Goal: Information Seeking & Learning: Learn about a topic

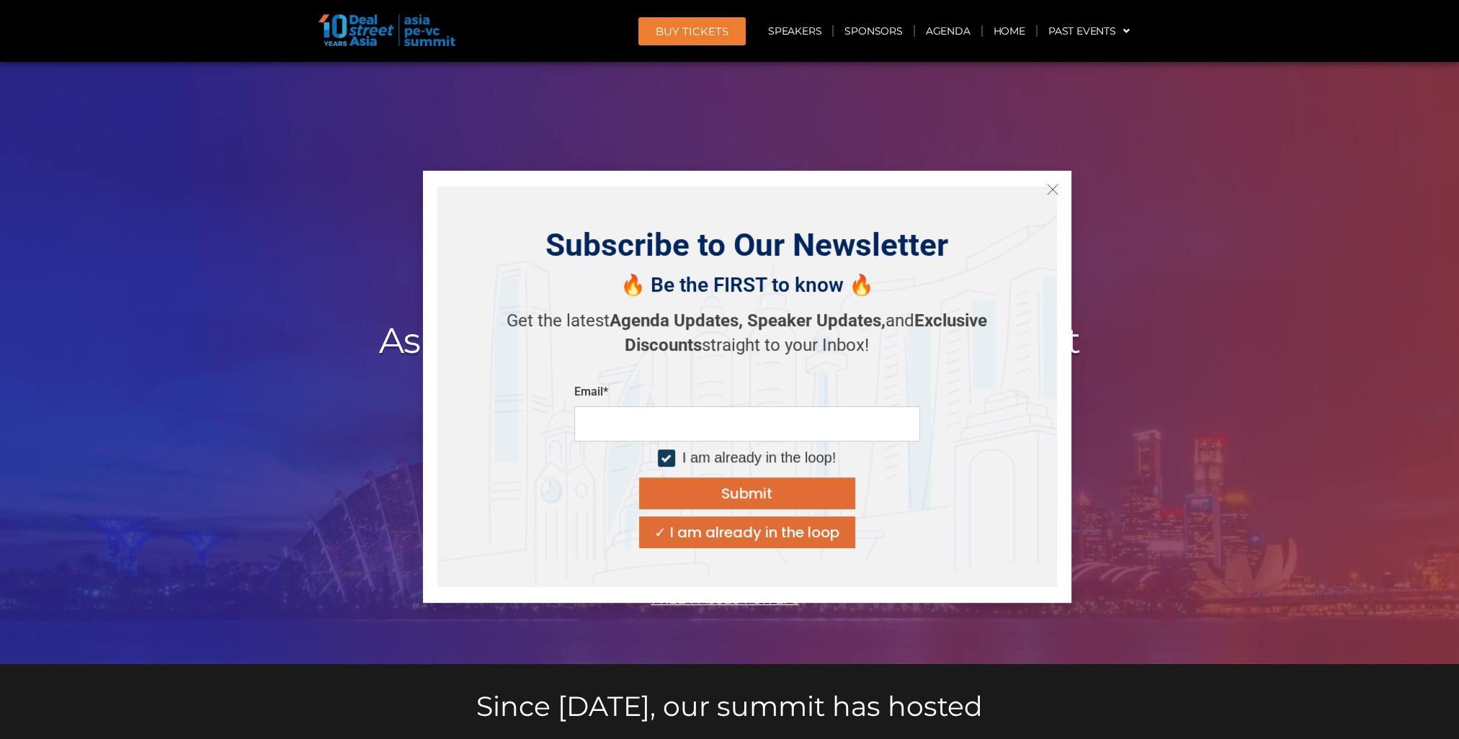
click at [1049, 197] on button "Close" at bounding box center [1052, 189] width 23 height 23
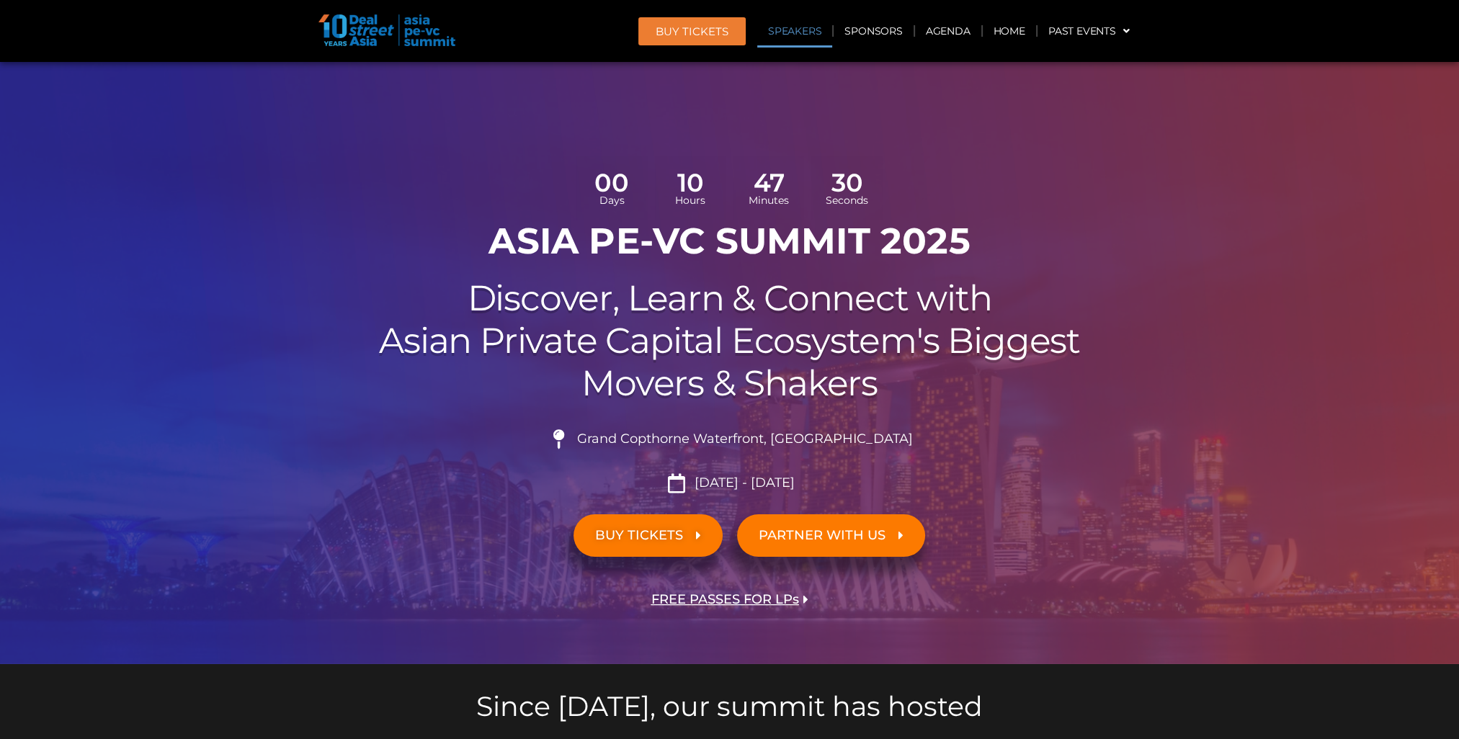
click at [805, 27] on link "Speakers" at bounding box center [794, 30] width 75 height 33
drag, startPoint x: 1426, startPoint y: 481, endPoint x: 1446, endPoint y: 229, distance: 253.0
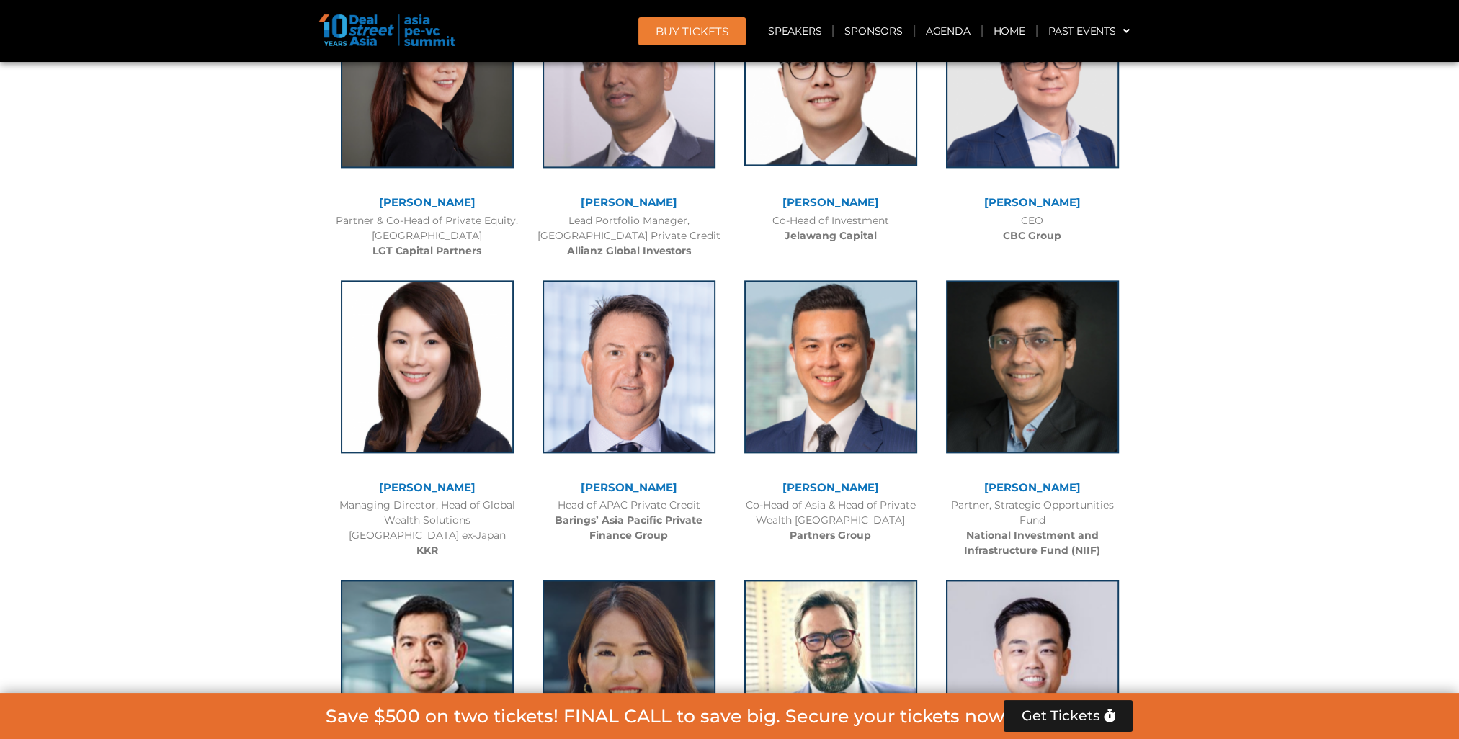
scroll to position [2377, 0]
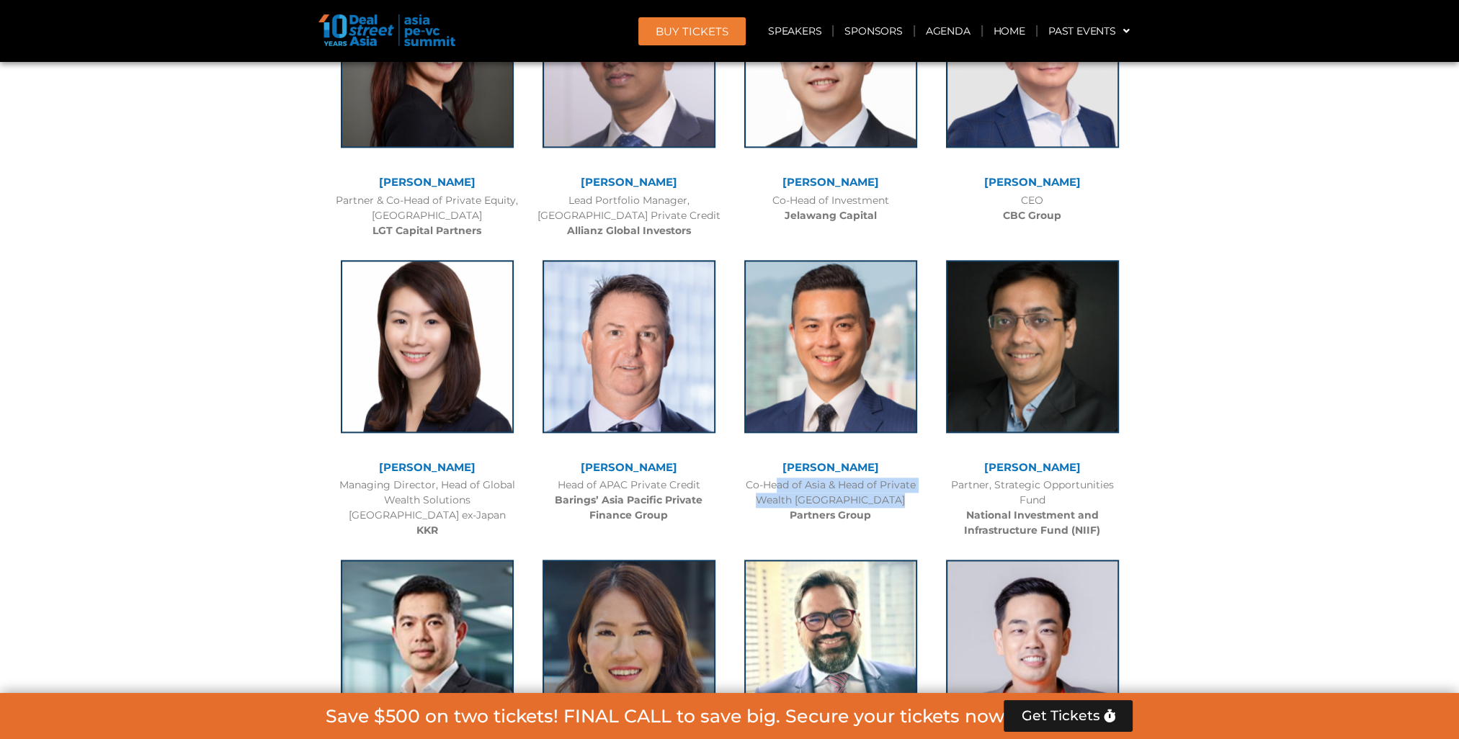
drag, startPoint x: 740, startPoint y: 482, endPoint x: 887, endPoint y: 503, distance: 149.1
click at [887, 503] on div "Co-Head of Asia & Head of Private Wealth Asia Pacific Partners Group" at bounding box center [830, 500] width 187 height 45
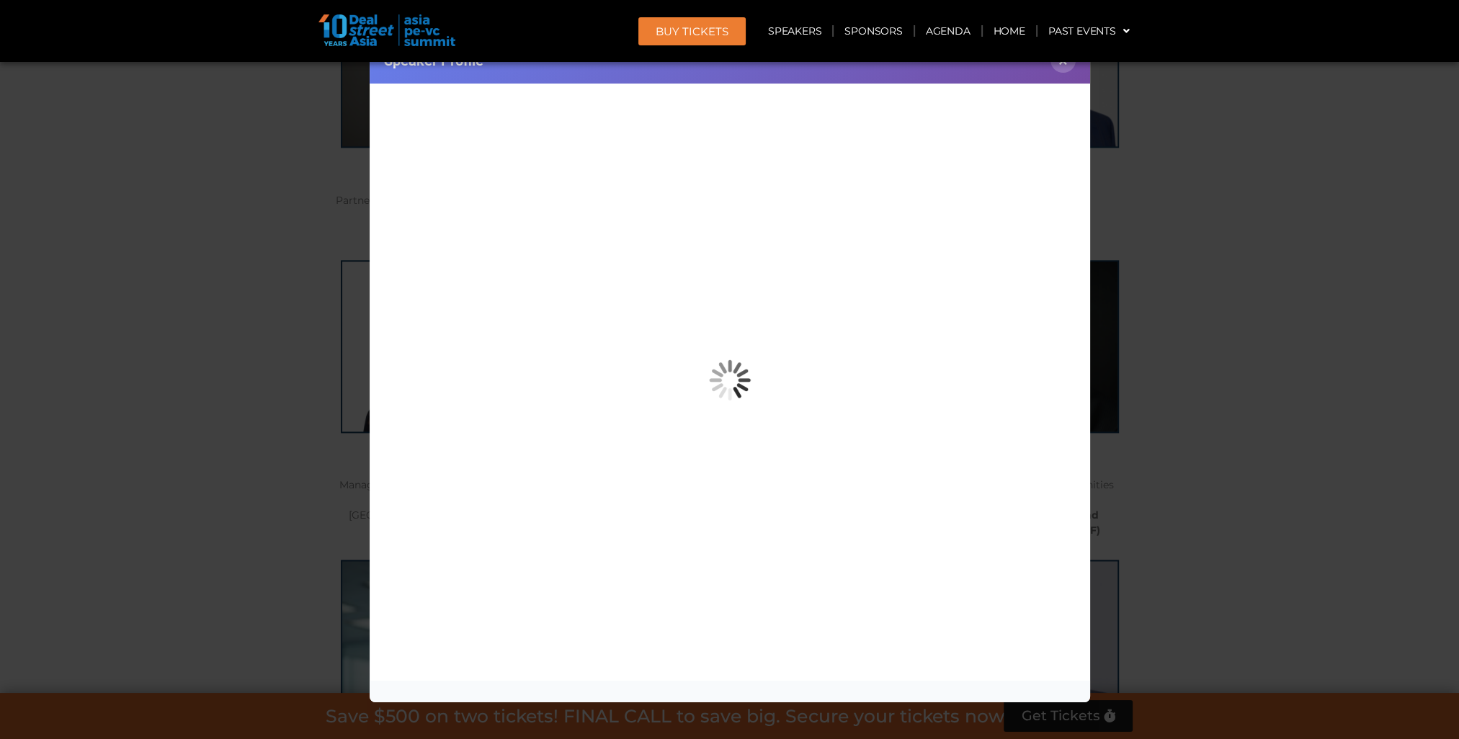
copy div "Co-Head of Asia & Head of Private Wealth [GEOGRAPHIC_DATA]"
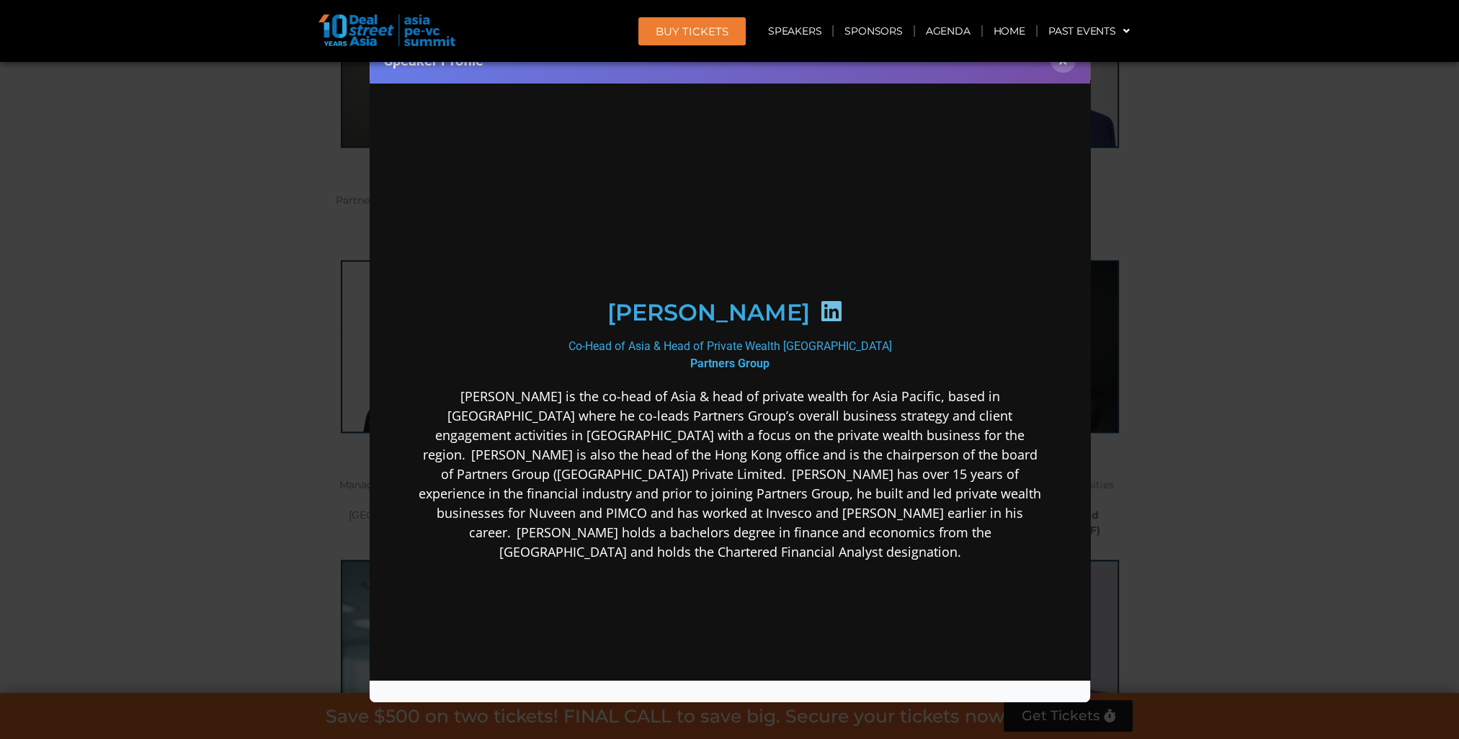
scroll to position [0, 0]
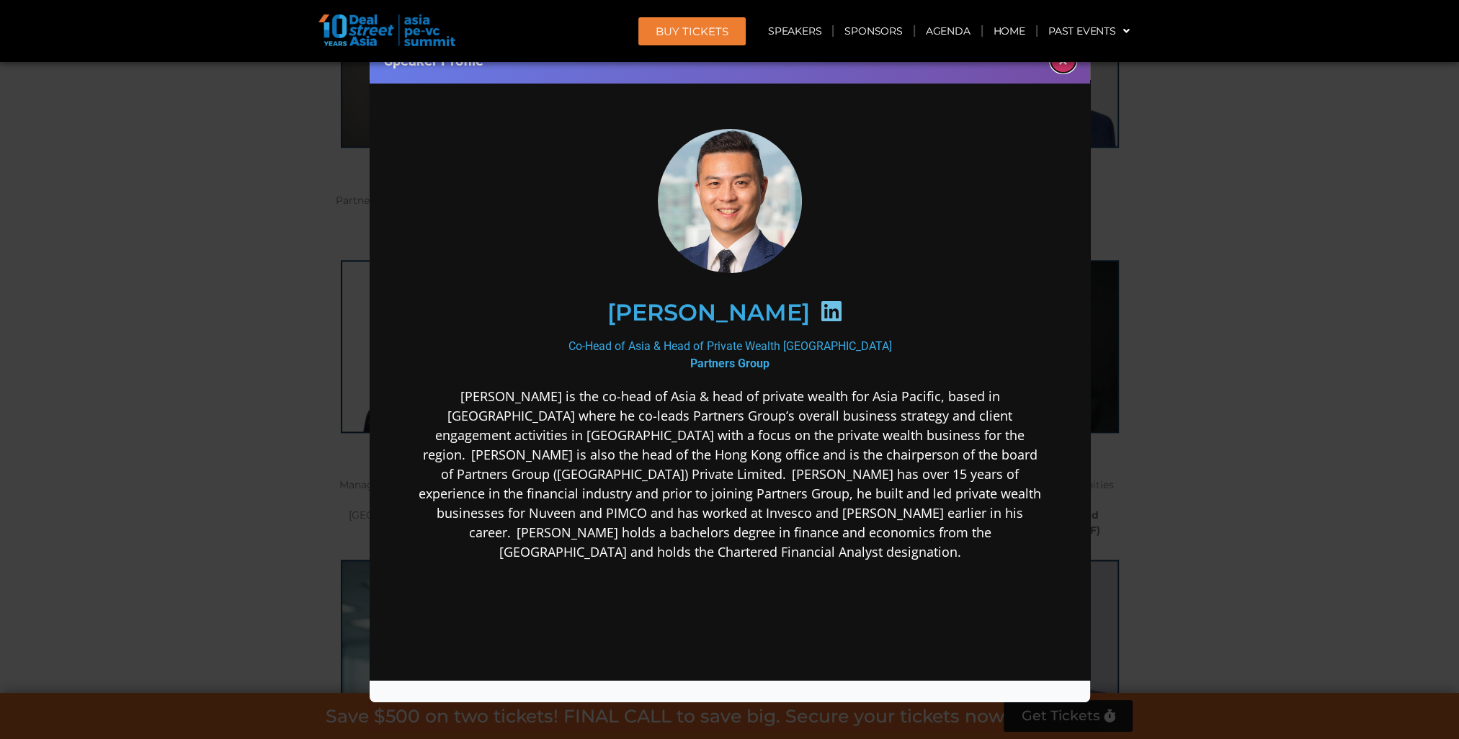
click at [1073, 66] on button "×" at bounding box center [1062, 60] width 25 height 25
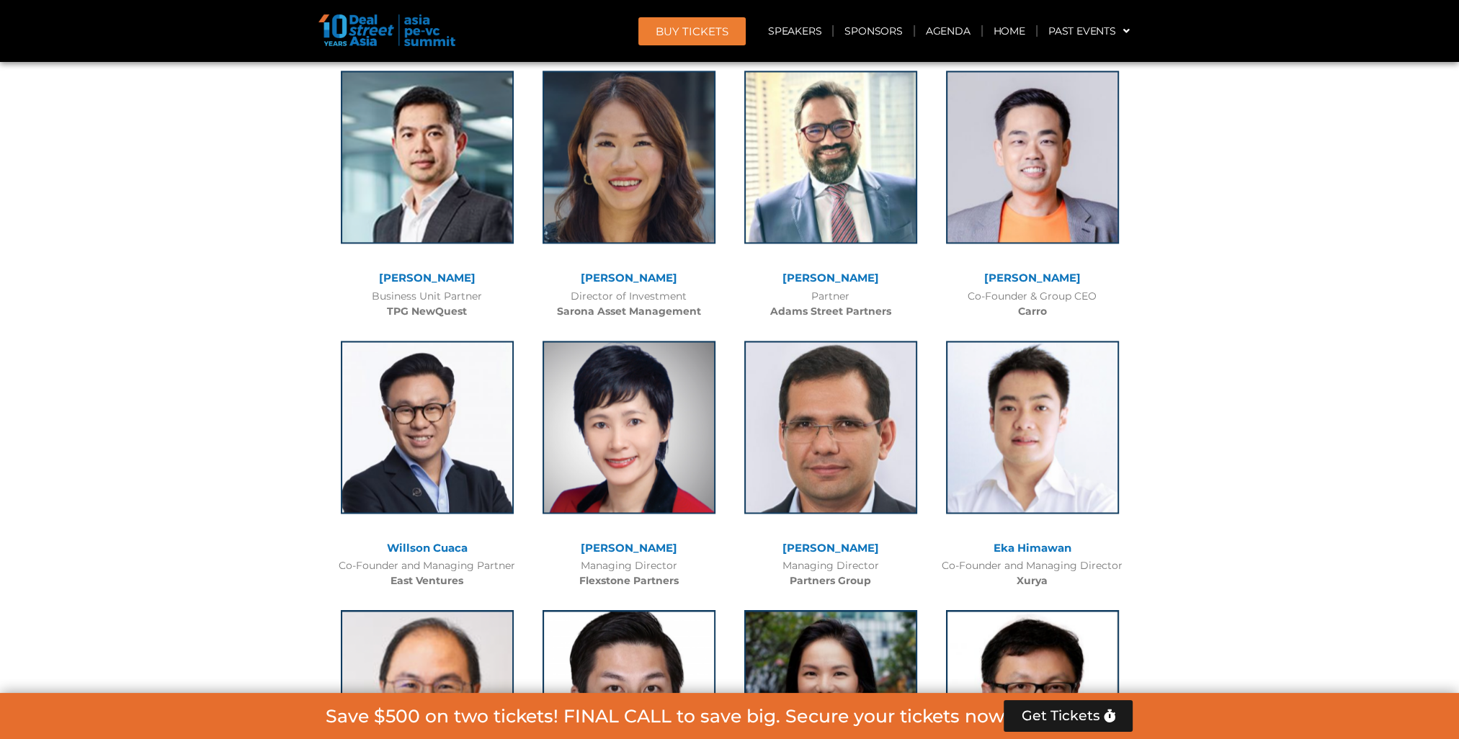
scroll to position [2881, 0]
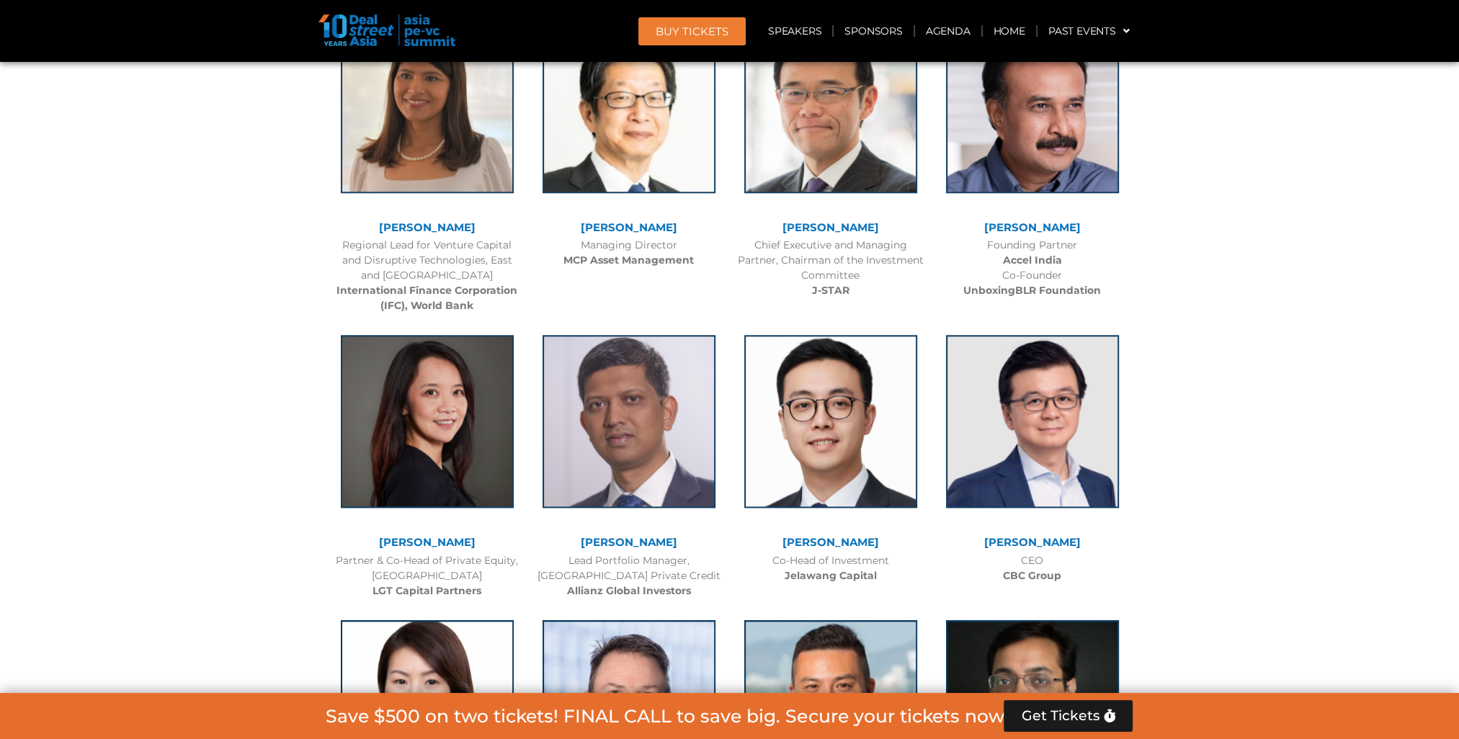
scroll to position [1873, 0]
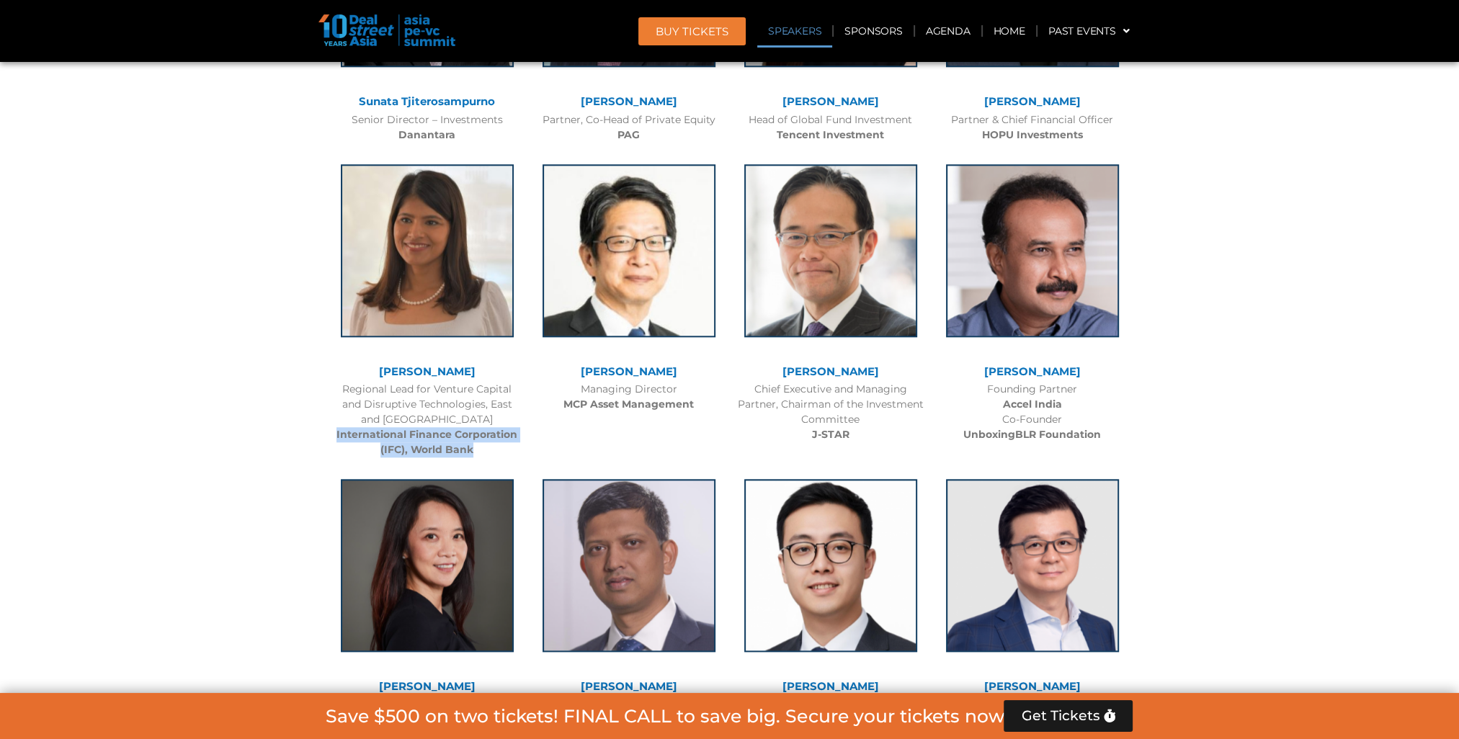
drag, startPoint x: 329, startPoint y: 433, endPoint x: 478, endPoint y: 443, distance: 149.5
click at [478, 443] on div "[PERSON_NAME] Regional Lead for Venture Capital and Disruptive Technologies, Ea…" at bounding box center [427, 308] width 202 height 316
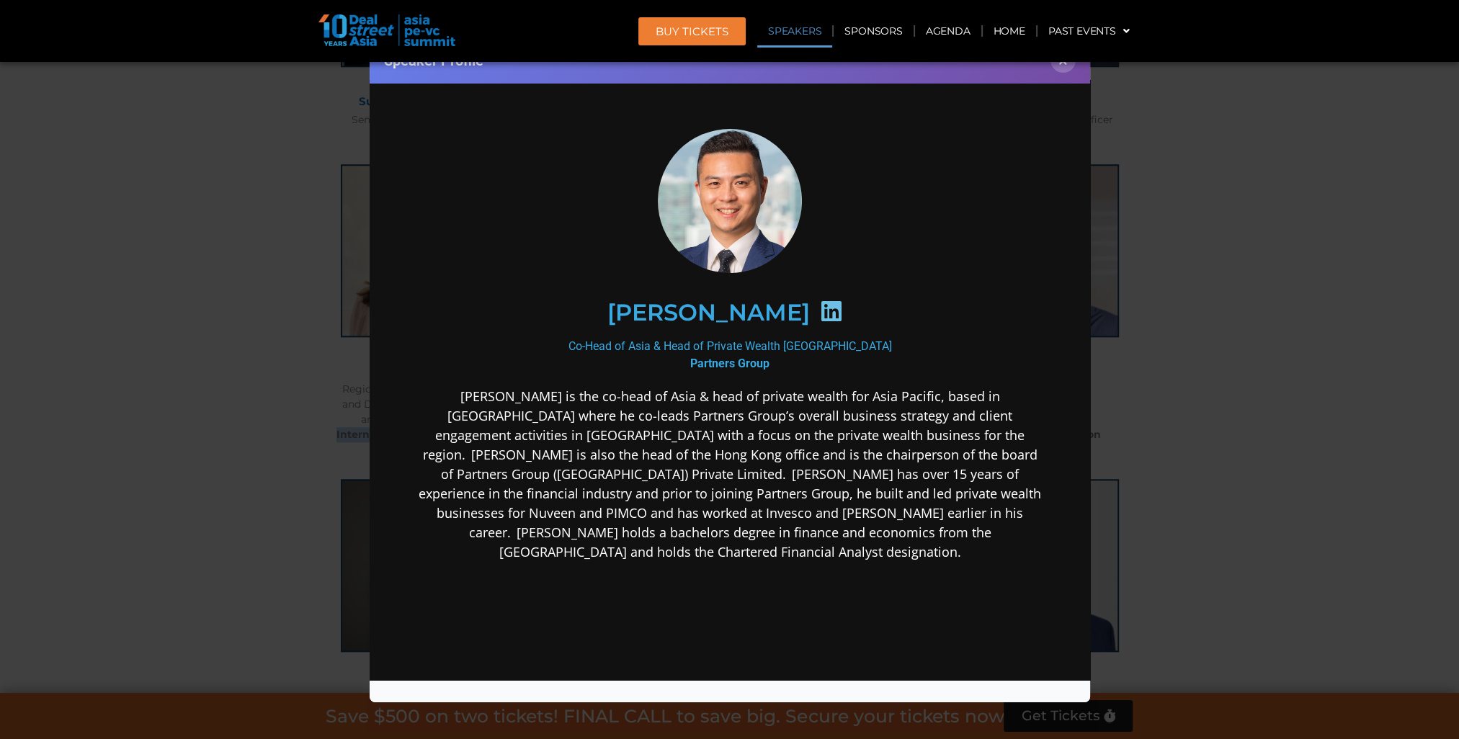
copy b "International Finance Corporation (IFC), World Bank"
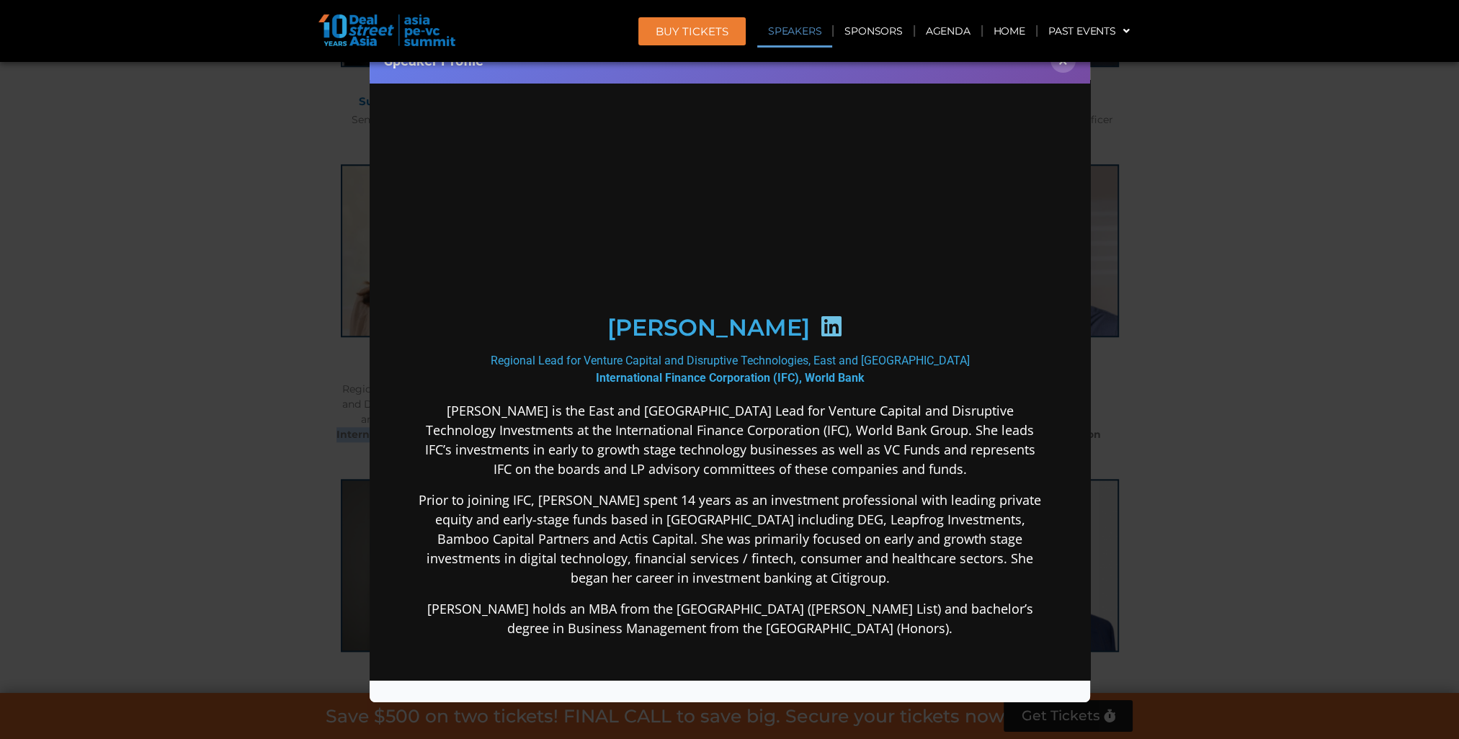
scroll to position [0, 0]
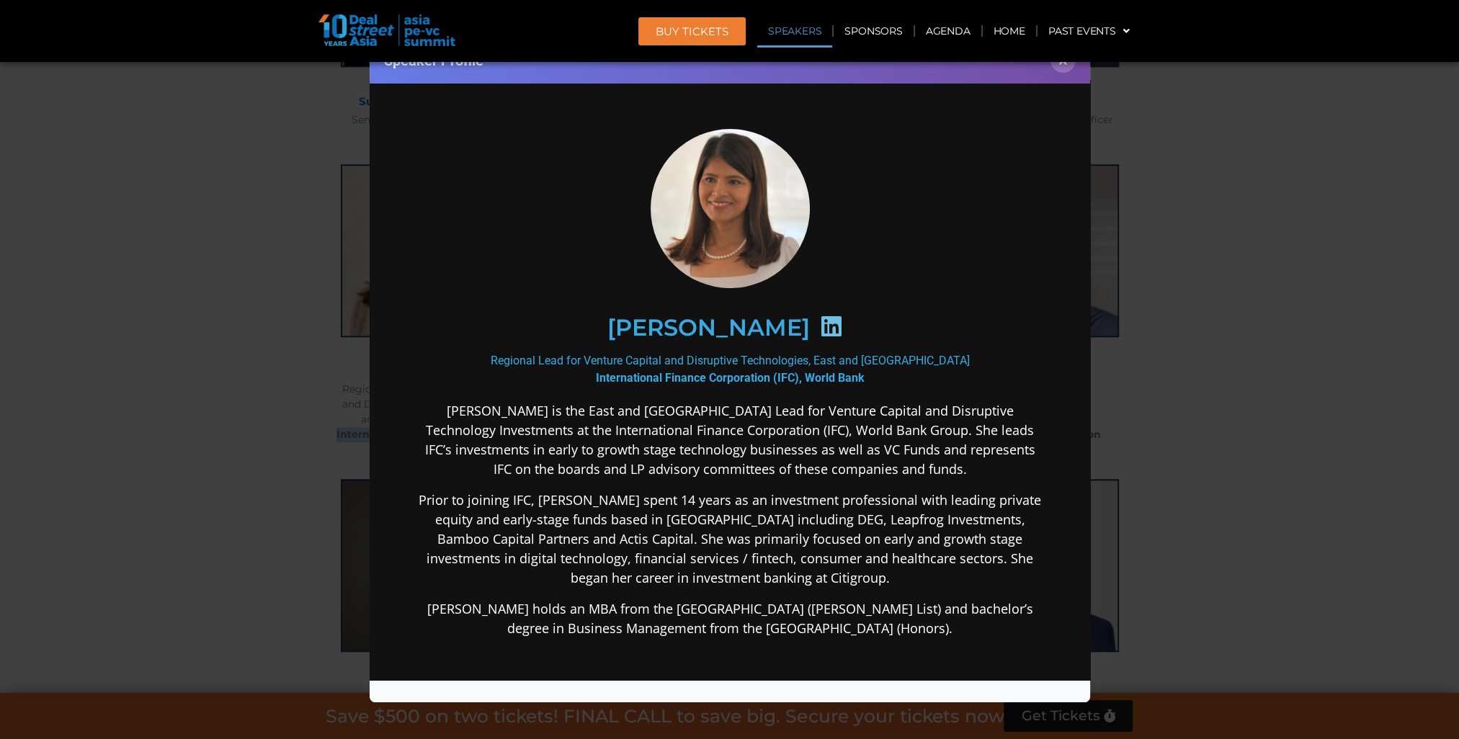
click at [818, 328] on icon at bounding box center [829, 326] width 23 height 23
click at [1063, 62] on button "×" at bounding box center [1062, 60] width 25 height 25
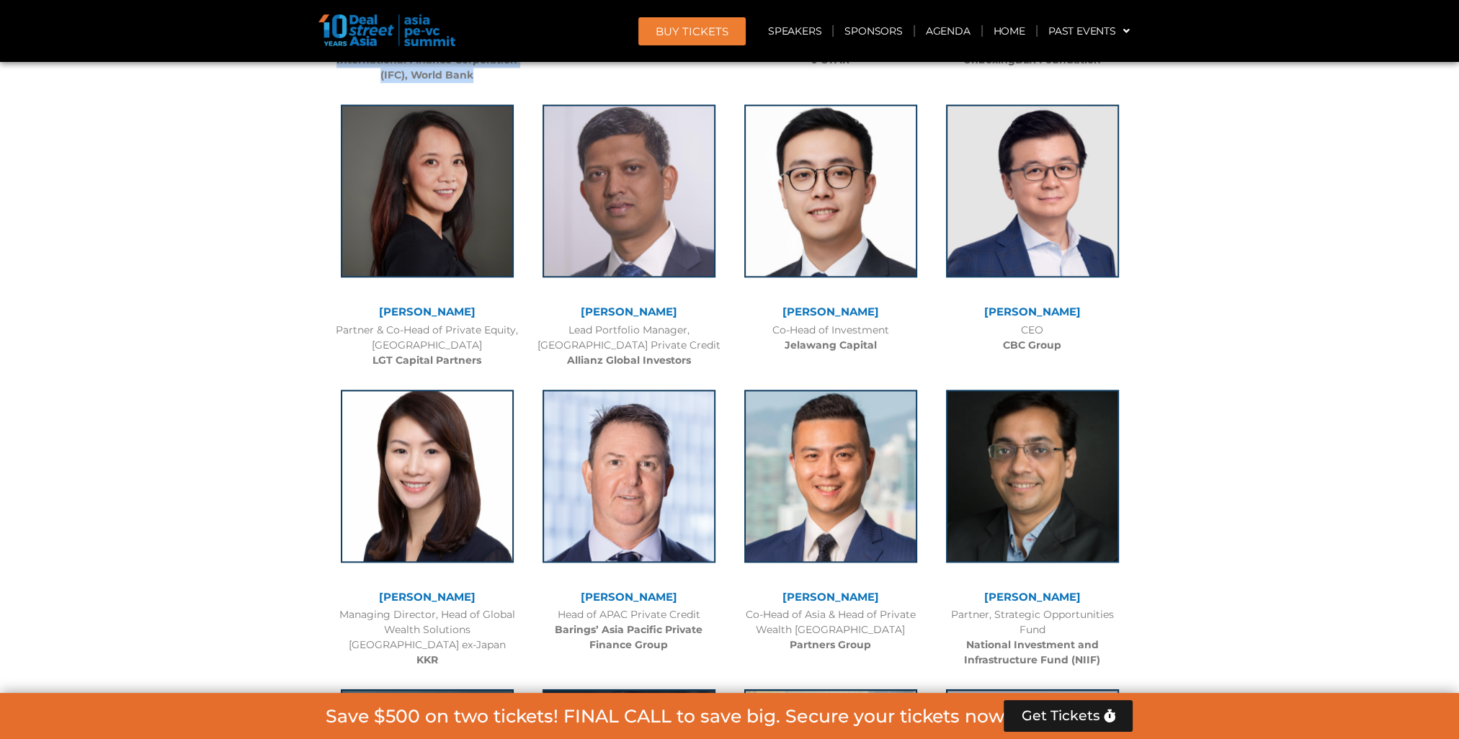
scroll to position [2377, 0]
